Goal: Information Seeking & Learning: Learn about a topic

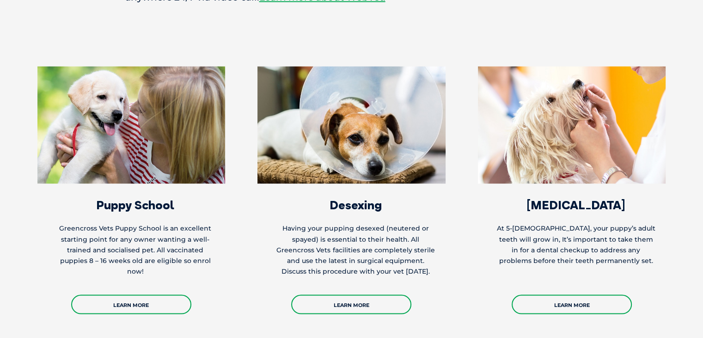
scroll to position [1750, 0]
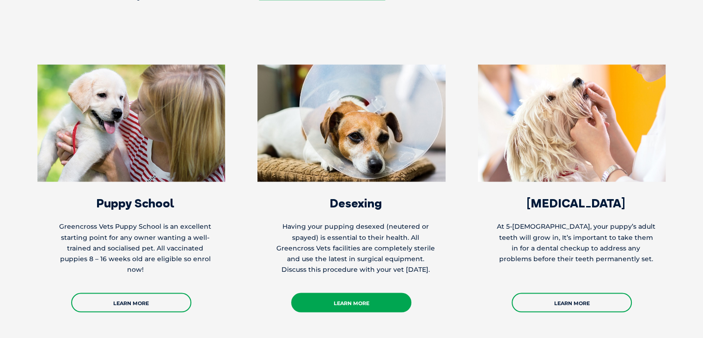
click at [350, 292] on link "Learn More" at bounding box center [351, 301] width 120 height 19
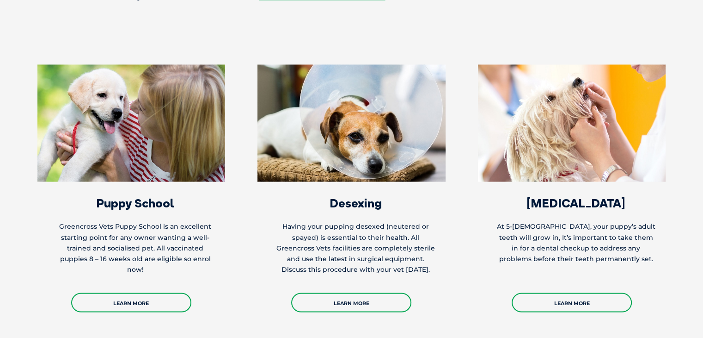
click at [560, 289] on section "Puppy School Greencross Vets Puppy School is an excellent starting point for an…" at bounding box center [351, 206] width 703 height 321
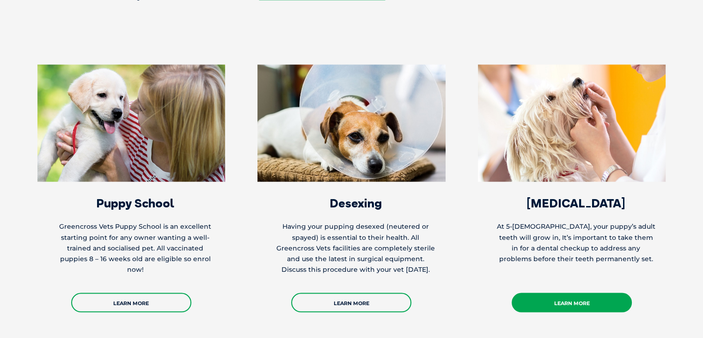
click at [559, 292] on link "Learn More" at bounding box center [572, 301] width 120 height 19
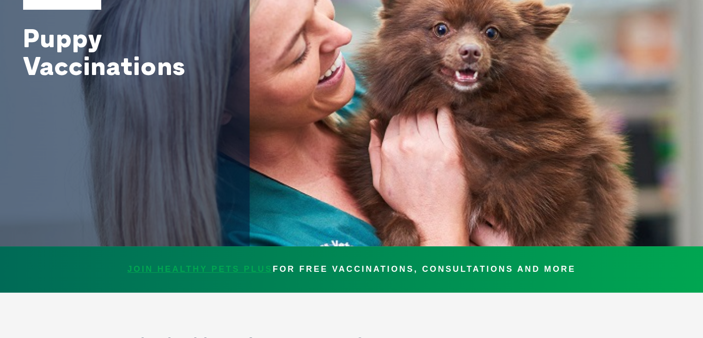
scroll to position [0, 0]
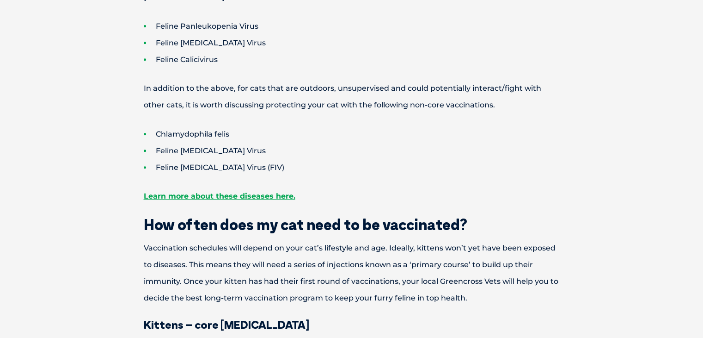
scroll to position [412, 0]
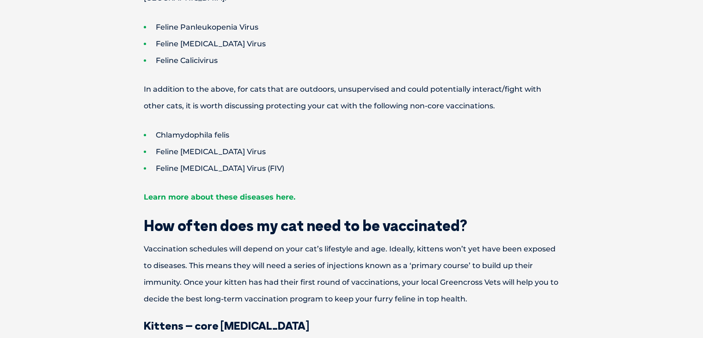
click at [278, 192] on link "Learn more about these diseases here." at bounding box center [220, 196] width 152 height 9
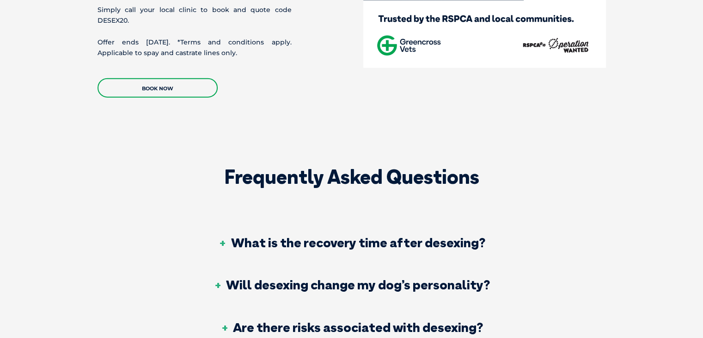
scroll to position [2150, 0]
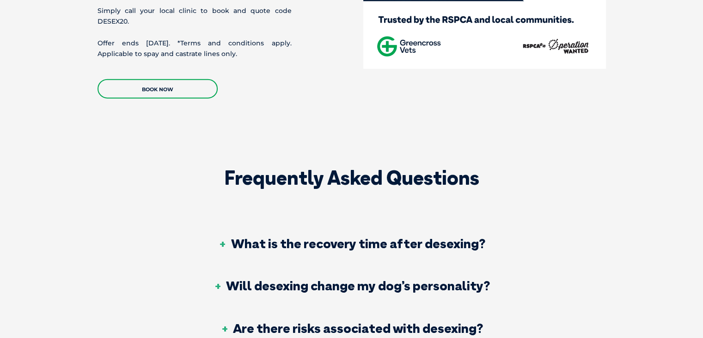
click at [226, 237] on h3 "What is the recovery time after desexing?" at bounding box center [351, 243] width 267 height 13
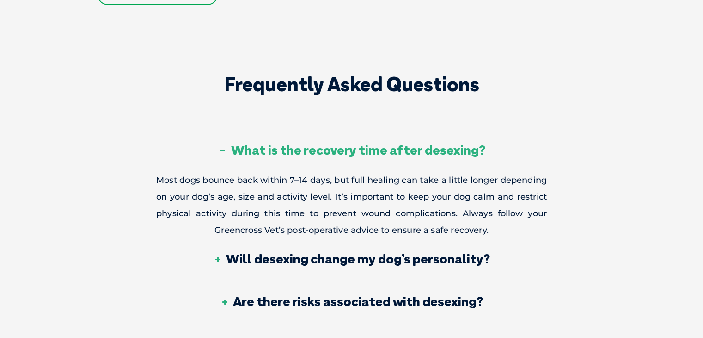
scroll to position [2246, 0]
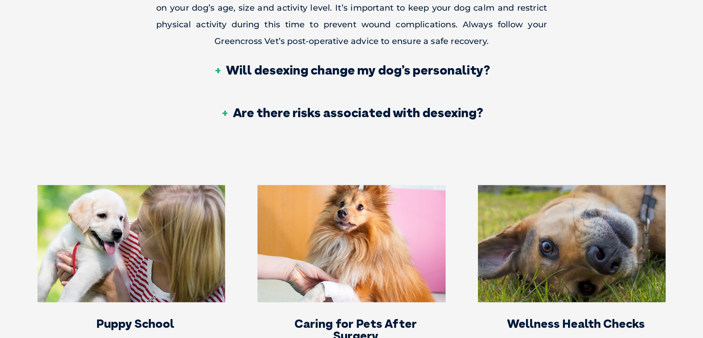
click at [227, 106] on h3 "Are there risks associated with desexing?" at bounding box center [351, 112] width 263 height 13
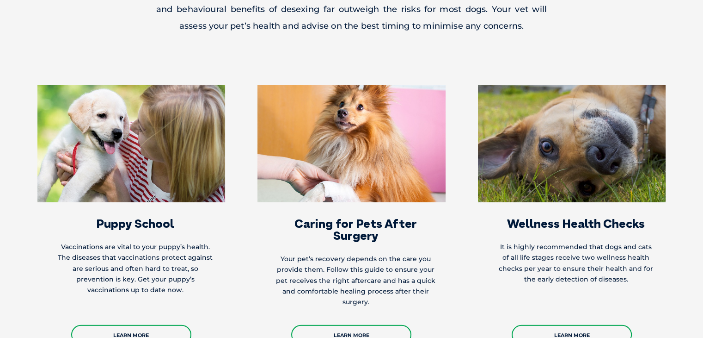
scroll to position [2533, 0]
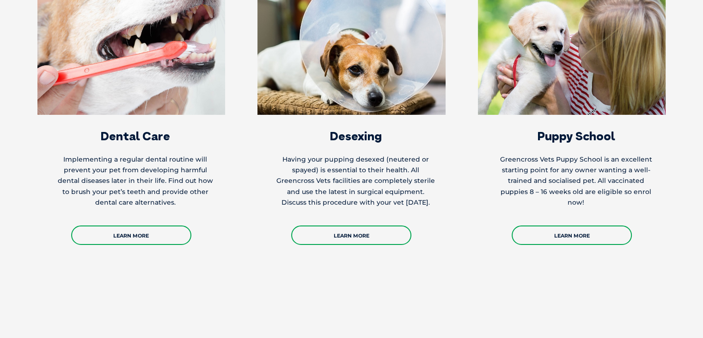
scroll to position [3225, 0]
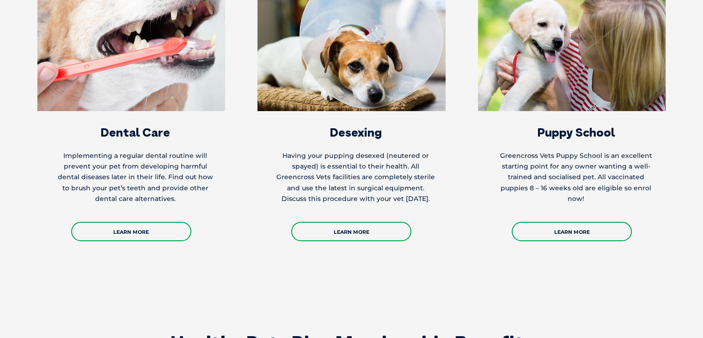
click at [302, 333] on h2 "Healthy Pets Plus Membership Benefits" at bounding box center [352, 342] width 592 height 19
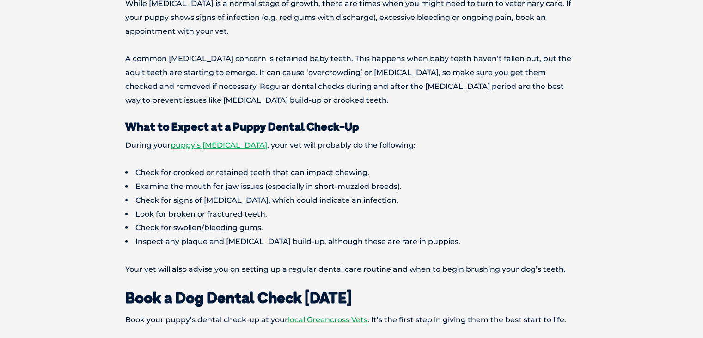
scroll to position [2666, 0]
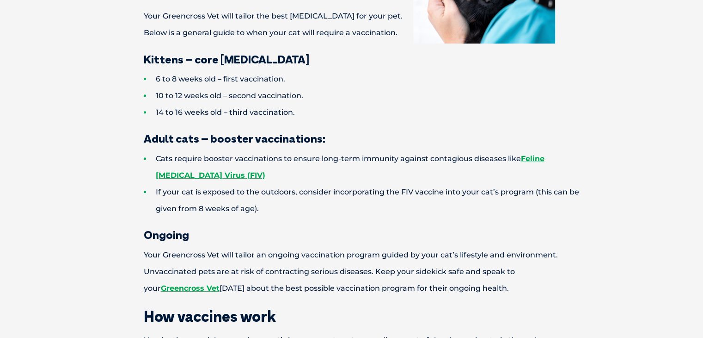
scroll to position [359, 0]
click at [256, 179] on strong "Feline [MEDICAL_DATA] Virus (FIV)" at bounding box center [350, 166] width 389 height 25
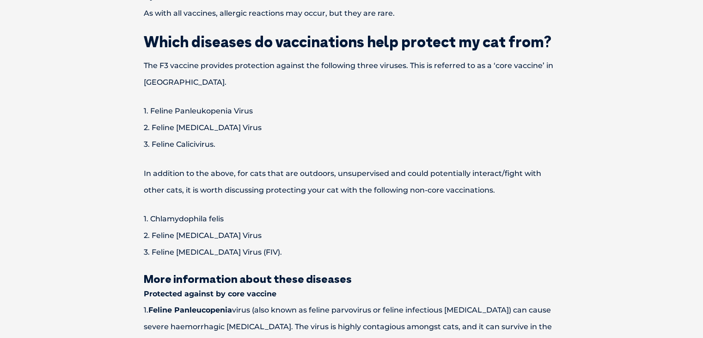
scroll to position [797, 0]
drag, startPoint x: 174, startPoint y: 125, endPoint x: 207, endPoint y: 133, distance: 33.7
click at [207, 133] on p "1. Feline Panleukopenia Virus 2. Feline [MEDICAL_DATA] Virus 3. Feline Calicivi…" at bounding box center [351, 128] width 481 height 50
drag, startPoint x: 150, startPoint y: 125, endPoint x: 259, endPoint y: 129, distance: 109.2
click at [259, 129] on p "1. Feline Panleukopenia Virus 2. Feline [MEDICAL_DATA] Virus 3. Feline Calicivi…" at bounding box center [351, 128] width 481 height 50
